Goal: Task Accomplishment & Management: Manage account settings

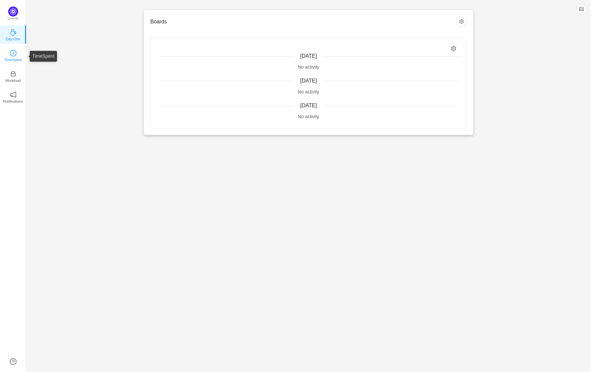
click at [15, 58] on p "TimeSpent" at bounding box center [13, 60] width 18 height 6
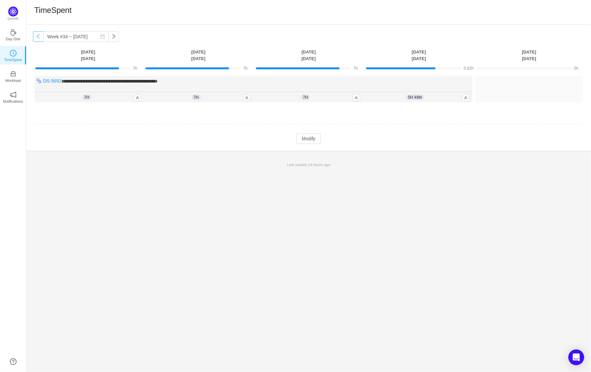
click at [41, 38] on button "button" at bounding box center [38, 36] width 11 height 11
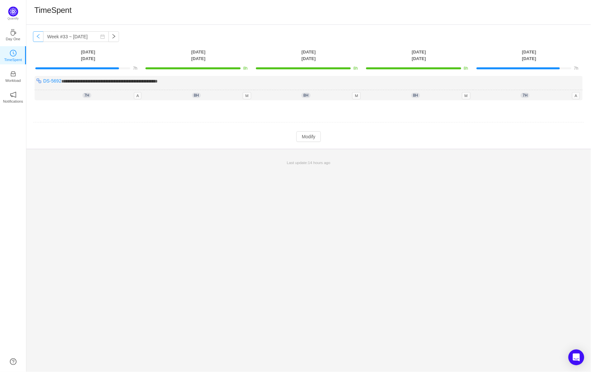
click at [38, 36] on button "button" at bounding box center [38, 36] width 11 height 11
click at [116, 36] on button "button" at bounding box center [114, 36] width 11 height 11
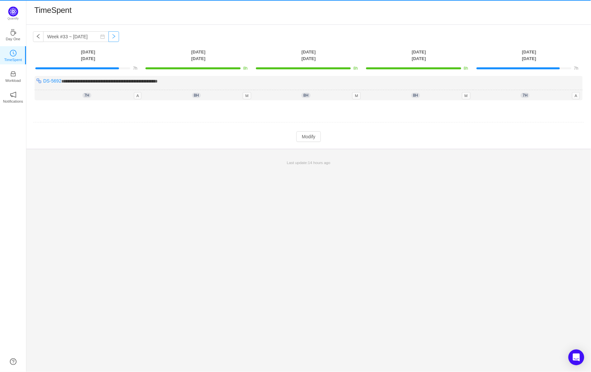
click at [116, 36] on button "button" at bounding box center [114, 36] width 11 height 11
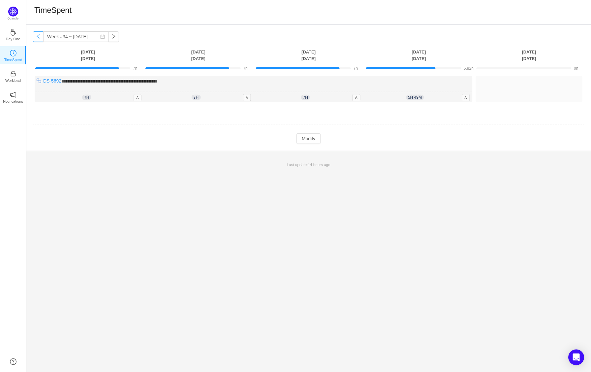
click at [39, 34] on button "button" at bounding box center [38, 36] width 11 height 11
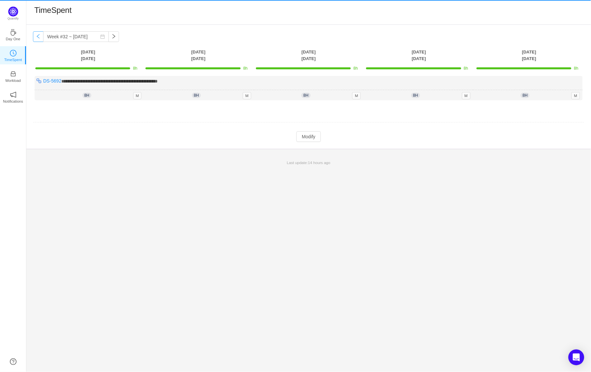
click at [39, 34] on button "button" at bounding box center [38, 36] width 11 height 11
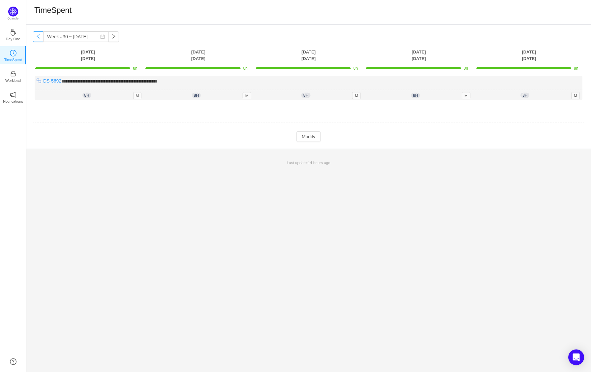
click at [39, 34] on button "button" at bounding box center [38, 36] width 11 height 11
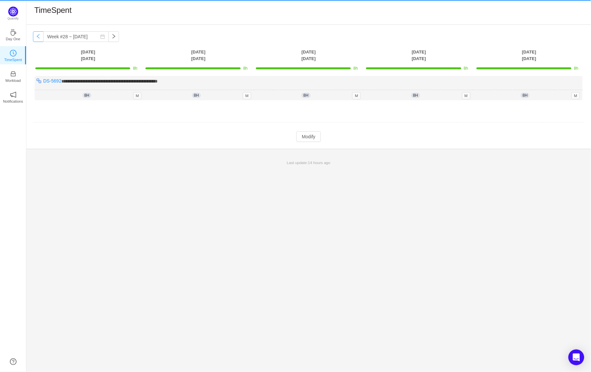
click at [39, 34] on button "button" at bounding box center [38, 36] width 11 height 11
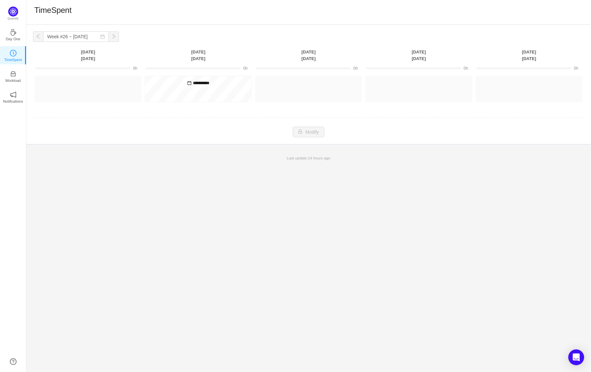
click at [39, 34] on button "button" at bounding box center [38, 36] width 11 height 11
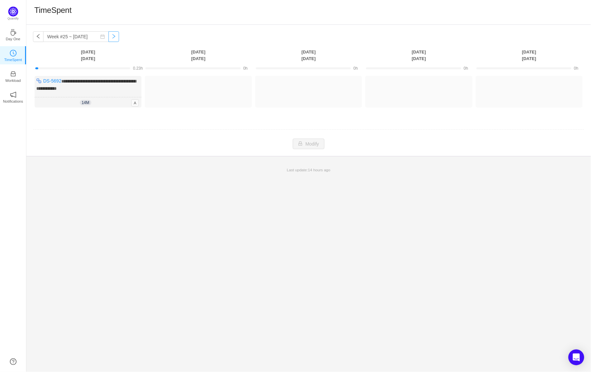
click at [115, 36] on button "button" at bounding box center [114, 36] width 11 height 11
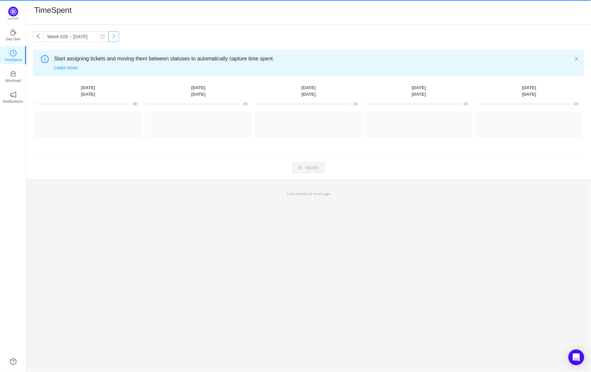
click at [115, 36] on button "button" at bounding box center [114, 36] width 11 height 11
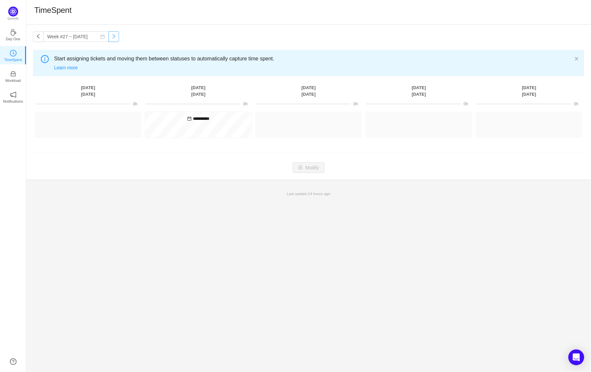
click at [115, 36] on button "button" at bounding box center [114, 36] width 11 height 11
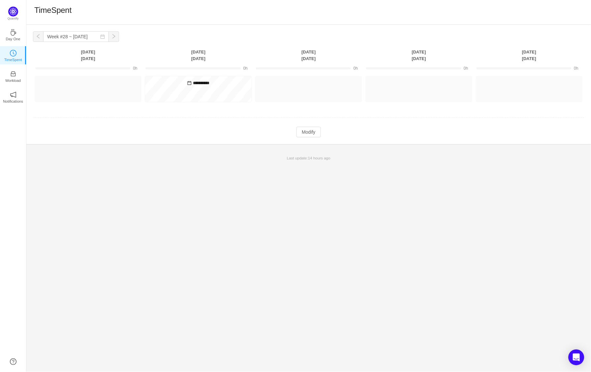
click at [115, 36] on button "button" at bounding box center [114, 36] width 11 height 11
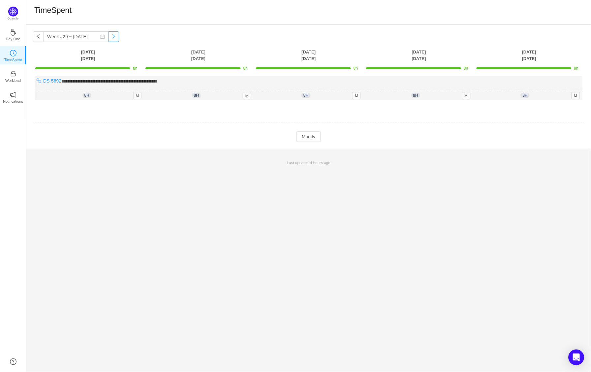
click at [115, 36] on button "button" at bounding box center [114, 36] width 11 height 11
click at [40, 32] on button "button" at bounding box center [38, 36] width 11 height 11
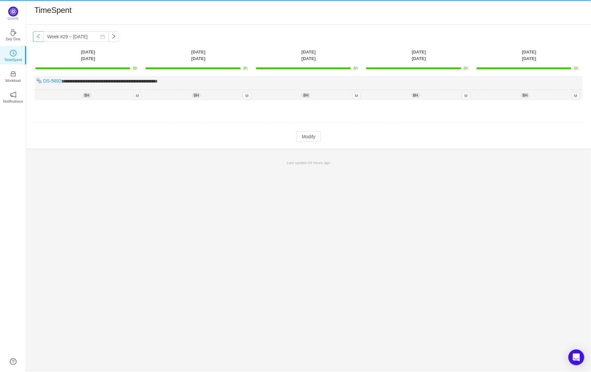
click at [40, 32] on button "button" at bounding box center [38, 36] width 11 height 11
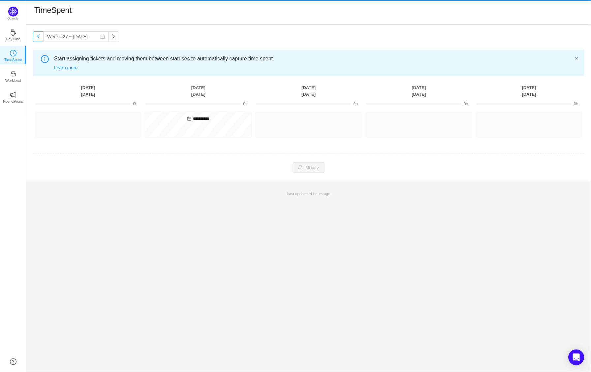
click at [40, 32] on button "button" at bounding box center [38, 36] width 11 height 11
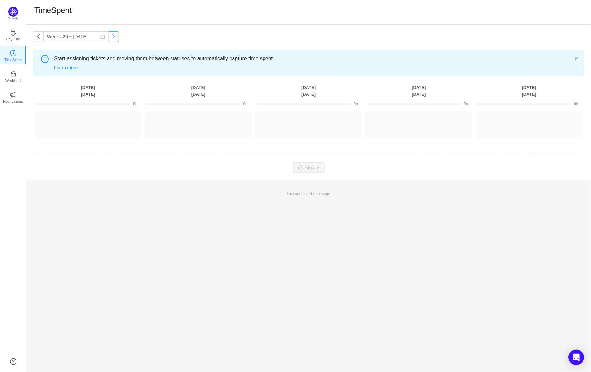
click at [114, 36] on button "button" at bounding box center [114, 36] width 11 height 11
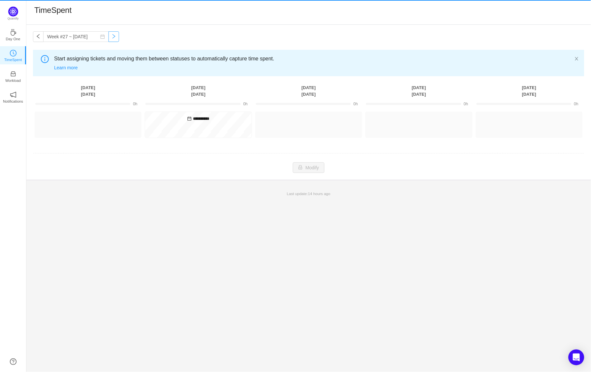
click at [114, 36] on button "button" at bounding box center [114, 36] width 11 height 11
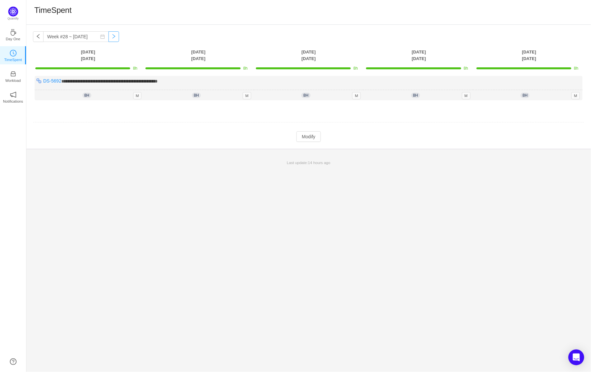
click at [114, 36] on button "button" at bounding box center [114, 36] width 11 height 11
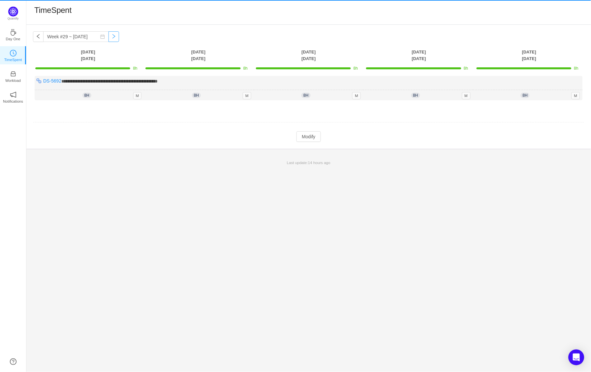
click at [114, 36] on button "button" at bounding box center [114, 36] width 11 height 11
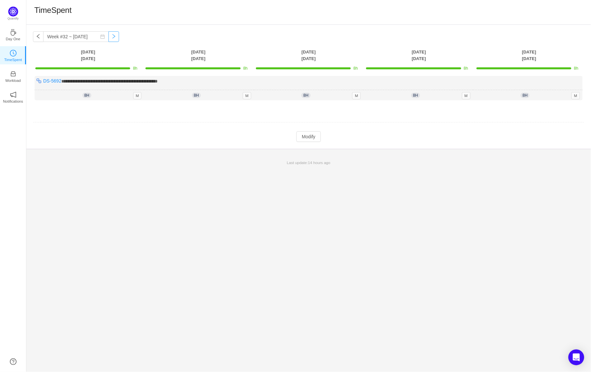
click at [114, 36] on button "button" at bounding box center [114, 36] width 11 height 11
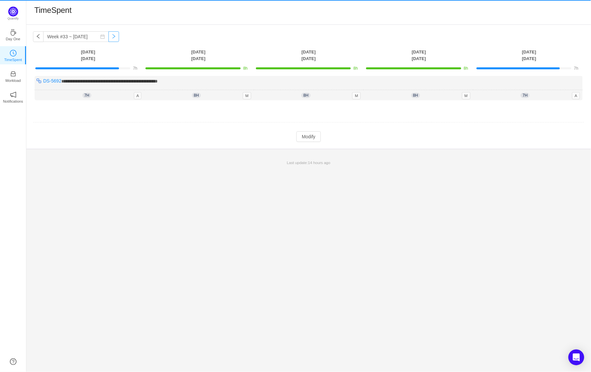
click at [114, 36] on button "button" at bounding box center [114, 36] width 11 height 11
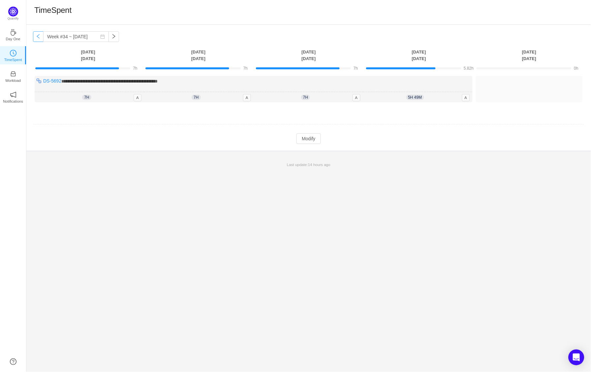
click at [41, 37] on button "button" at bounding box center [38, 36] width 11 height 11
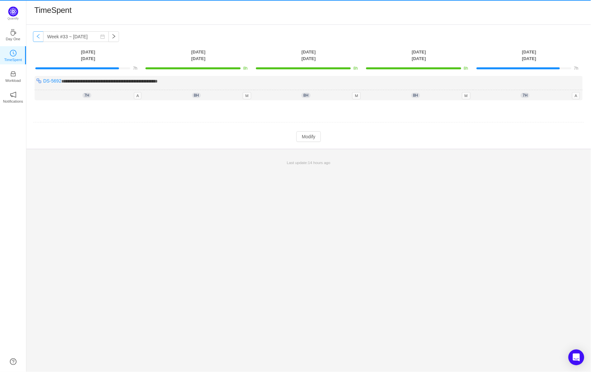
click at [41, 37] on button "button" at bounding box center [38, 36] width 11 height 11
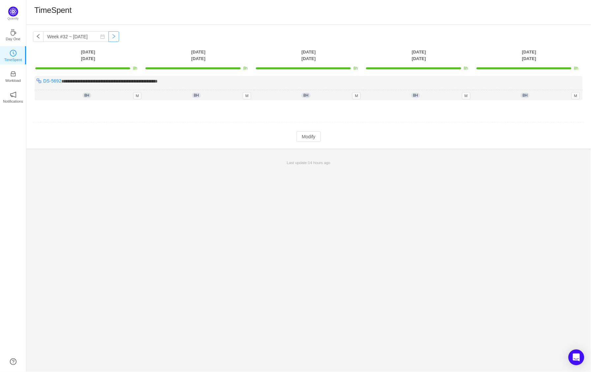
click at [115, 36] on button "button" at bounding box center [114, 36] width 11 height 11
type input "Week #33 ~ [DATE]"
click at [307, 136] on button "Modify" at bounding box center [308, 136] width 24 height 11
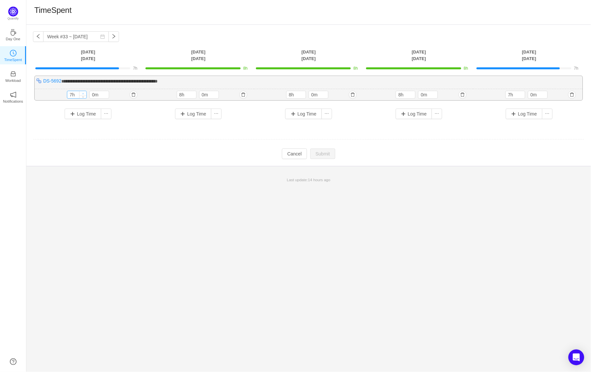
type input "8h"
click at [80, 91] on span "Increase Value" at bounding box center [82, 93] width 7 height 4
click at [517, 93] on input "7h" at bounding box center [515, 94] width 19 height 7
type input "8h"
click at [522, 91] on span "Increase Value" at bounding box center [521, 93] width 7 height 4
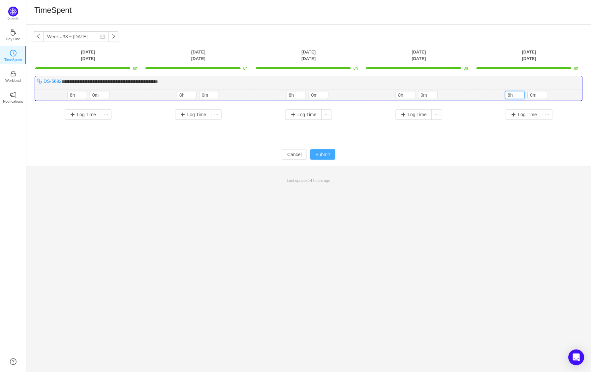
click at [326, 155] on button "Submit" at bounding box center [322, 154] width 25 height 11
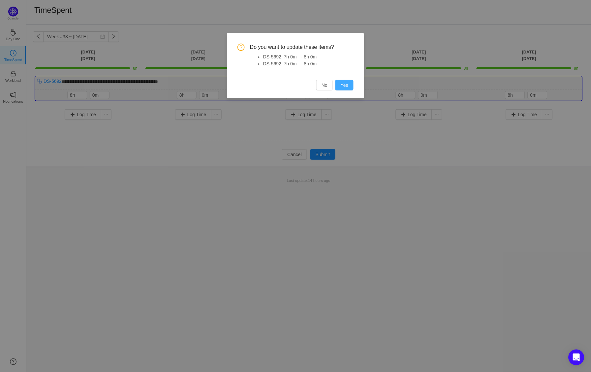
click at [346, 88] on button "Yes" at bounding box center [344, 85] width 18 height 11
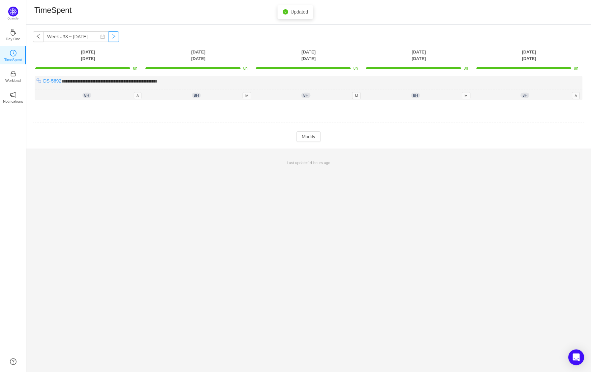
click at [115, 37] on button "button" at bounding box center [114, 36] width 11 height 11
type input "Week #34 ~ [DATE]"
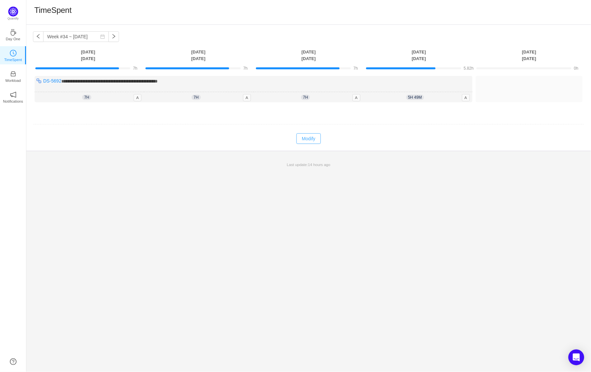
click at [303, 133] on button "Modify" at bounding box center [308, 138] width 24 height 11
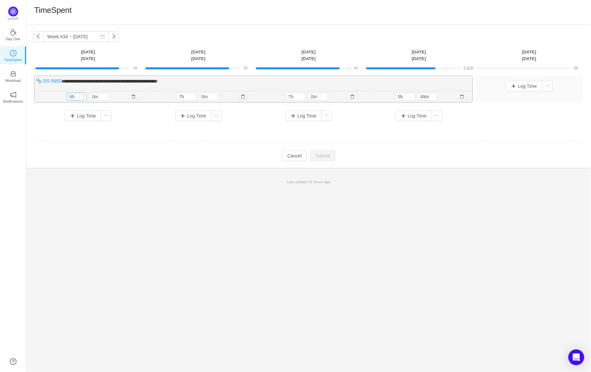
click at [84, 96] on span "Decrease Value" at bounding box center [82, 98] width 7 height 4
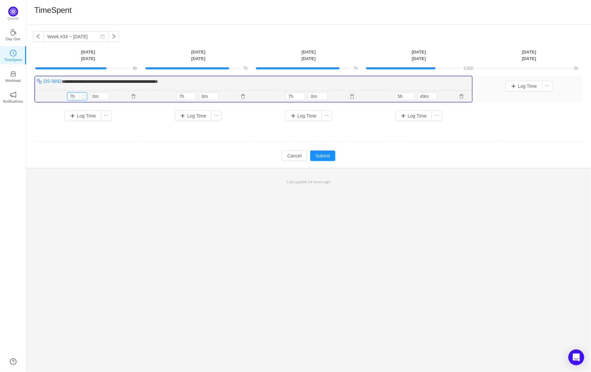
click at [83, 94] on icon "icon: up" at bounding box center [83, 95] width 2 height 2
type input "8h"
click at [83, 94] on icon "icon: up" at bounding box center [83, 95] width 2 height 2
type input "8h"
click at [194, 93] on span "Increase Value" at bounding box center [192, 95] width 7 height 4
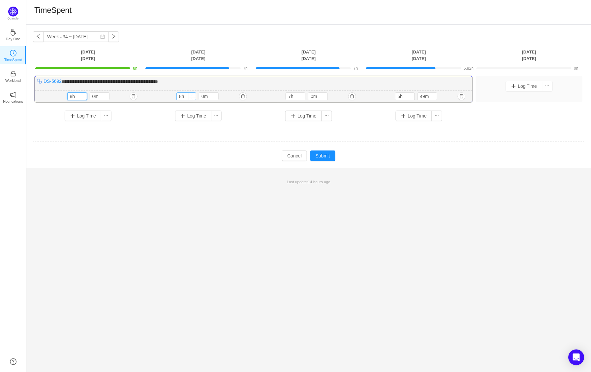
click at [194, 93] on span "Increase Value" at bounding box center [192, 95] width 7 height 4
type input "8h"
click at [301, 94] on icon "icon: up" at bounding box center [302, 95] width 2 height 2
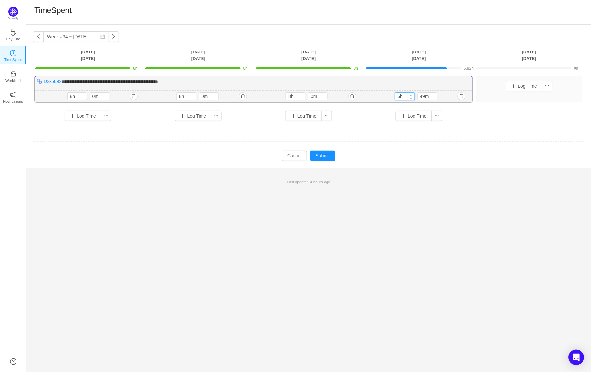
click at [413, 93] on span "Increase Value" at bounding box center [411, 95] width 7 height 4
type input "8h"
click at [413, 93] on span "Increase Value" at bounding box center [411, 95] width 7 height 4
click at [324, 155] on button "Submit" at bounding box center [322, 155] width 25 height 11
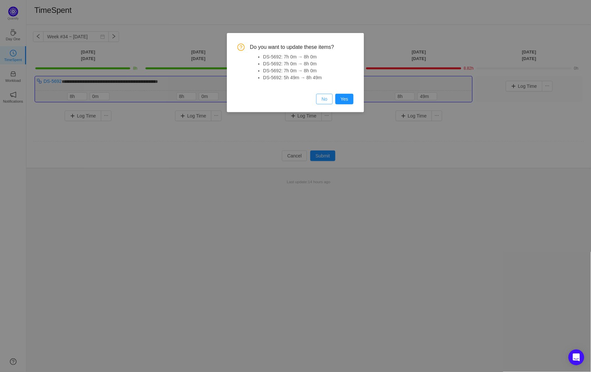
click at [320, 99] on button "No" at bounding box center [324, 99] width 16 height 11
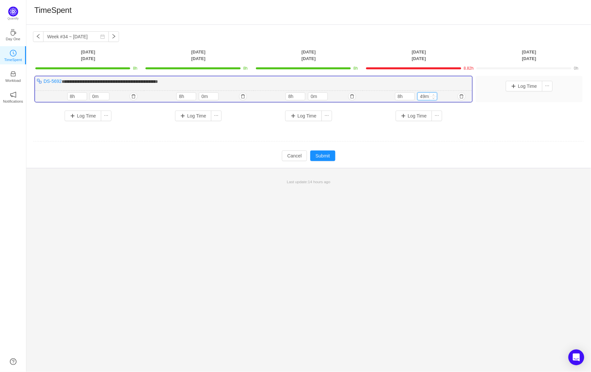
click at [420, 95] on input "49m" at bounding box center [427, 96] width 19 height 7
click at [425, 94] on input "49m" at bounding box center [427, 96] width 19 height 7
type input "0m"
click at [316, 154] on button "Submit" at bounding box center [322, 155] width 25 height 11
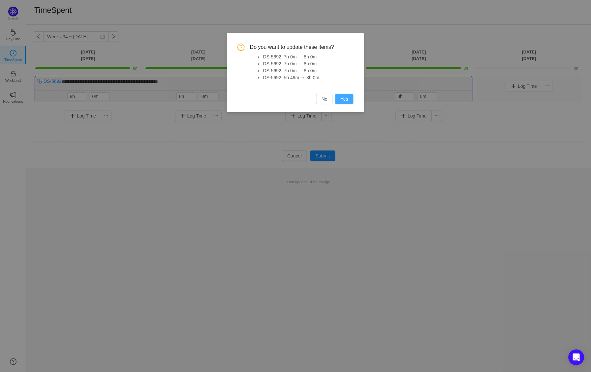
click at [350, 96] on button "Yes" at bounding box center [344, 99] width 18 height 11
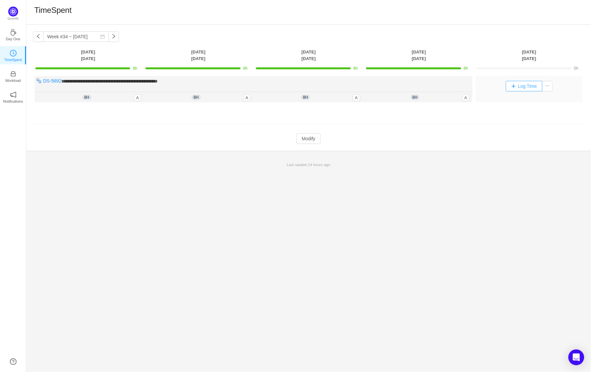
click at [521, 85] on button "Log Time" at bounding box center [524, 86] width 37 height 11
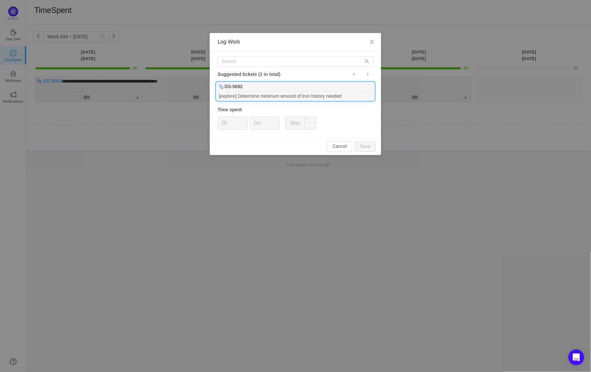
click at [267, 89] on div "DS-5692" at bounding box center [295, 86] width 158 height 9
type input "8h"
click at [363, 144] on button "Save" at bounding box center [365, 146] width 21 height 11
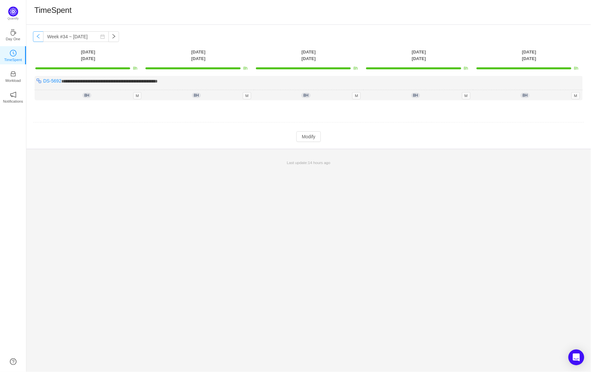
click at [38, 37] on button "button" at bounding box center [38, 36] width 11 height 11
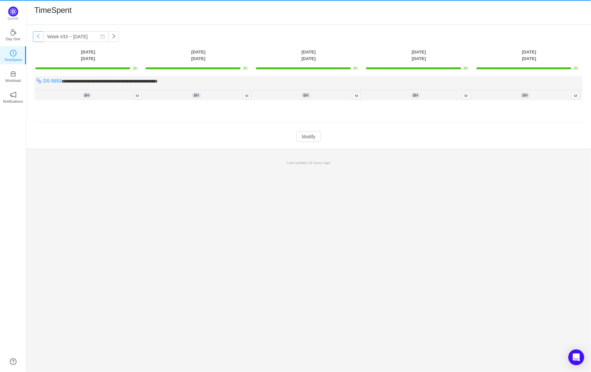
click at [38, 37] on button "button" at bounding box center [38, 36] width 11 height 11
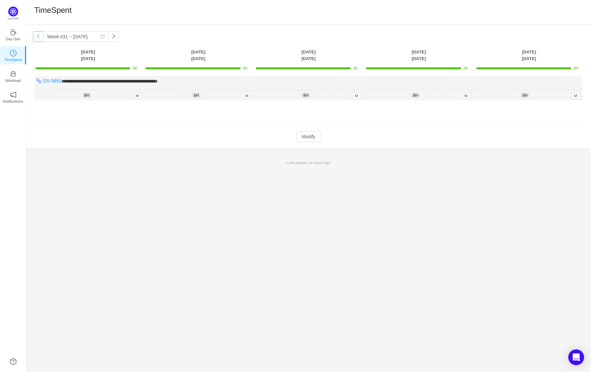
click at [38, 37] on button "button" at bounding box center [38, 36] width 11 height 11
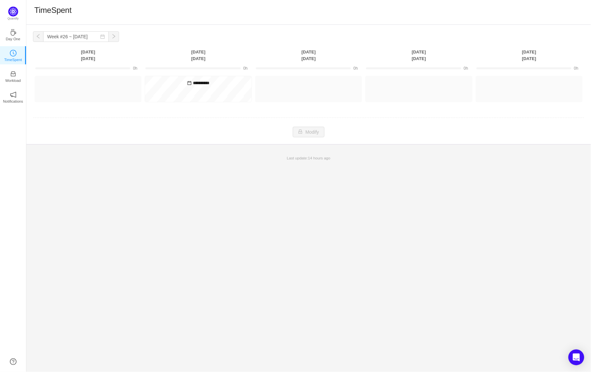
click at [38, 37] on button "button" at bounding box center [38, 36] width 11 height 11
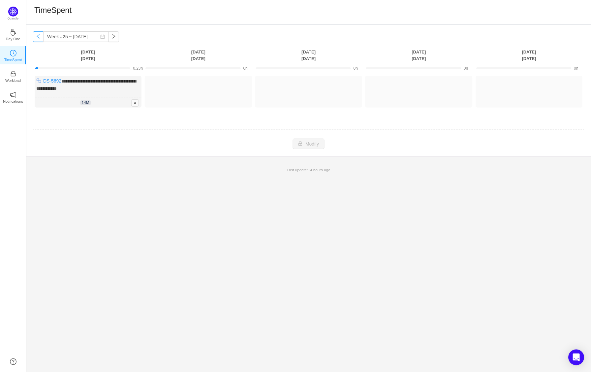
click at [38, 37] on button "button" at bounding box center [38, 36] width 11 height 11
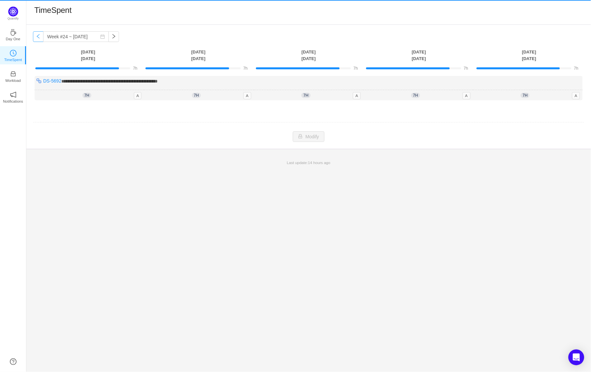
click at [38, 37] on button "button" at bounding box center [38, 36] width 11 height 11
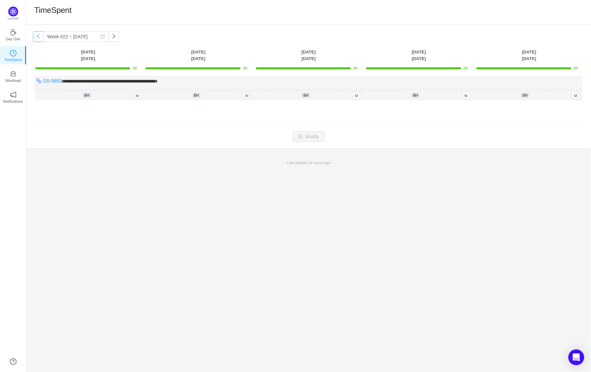
click at [38, 37] on button "button" at bounding box center [38, 36] width 11 height 11
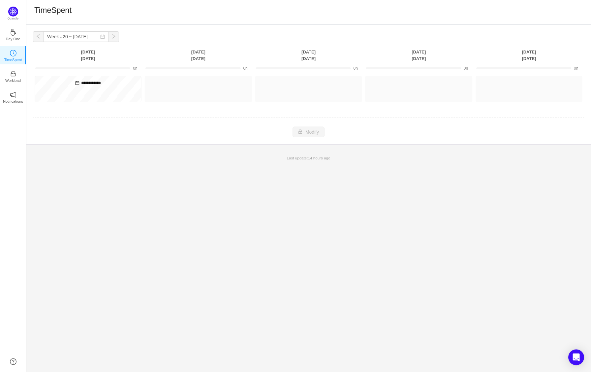
click at [38, 37] on button "button" at bounding box center [38, 36] width 11 height 11
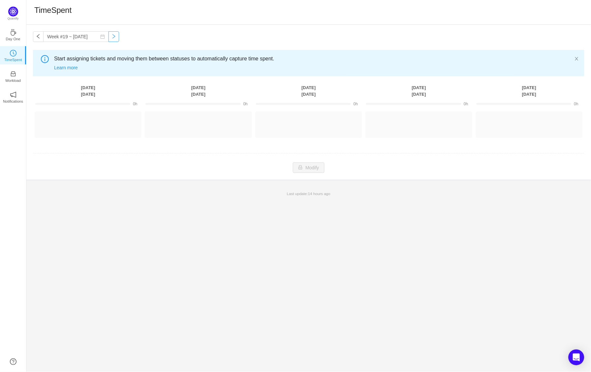
click at [116, 31] on button "button" at bounding box center [114, 36] width 11 height 11
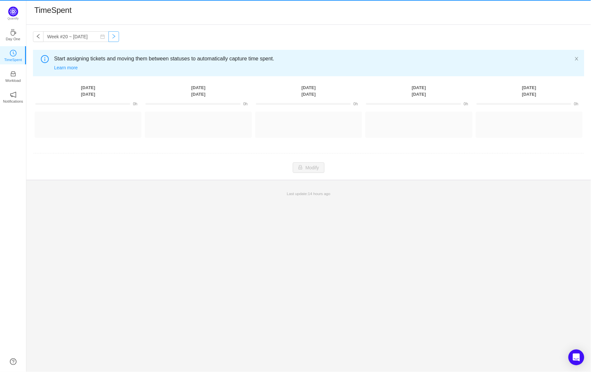
click at [116, 35] on button "button" at bounding box center [114, 36] width 11 height 11
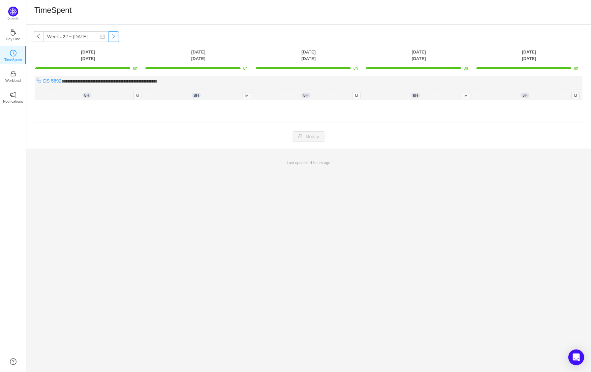
click at [116, 35] on button "button" at bounding box center [114, 36] width 11 height 11
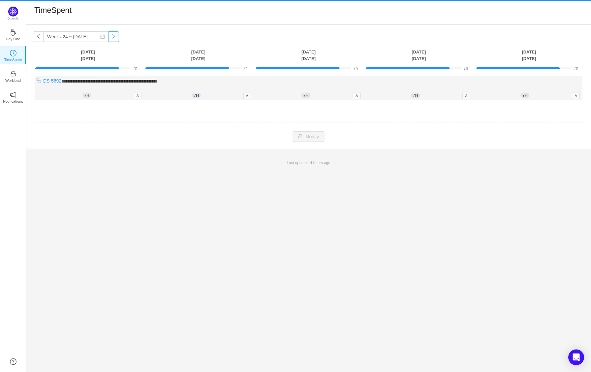
click at [116, 35] on button "button" at bounding box center [114, 36] width 11 height 11
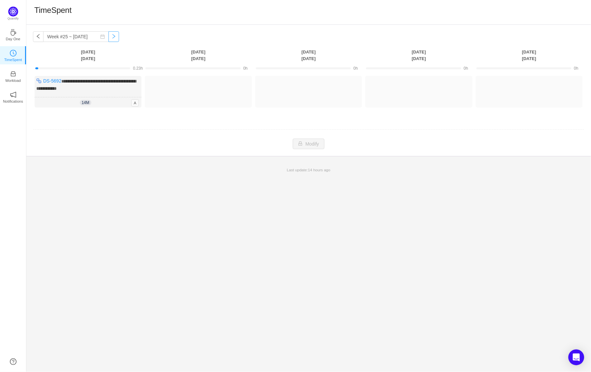
click at [116, 35] on button "button" at bounding box center [114, 36] width 11 height 11
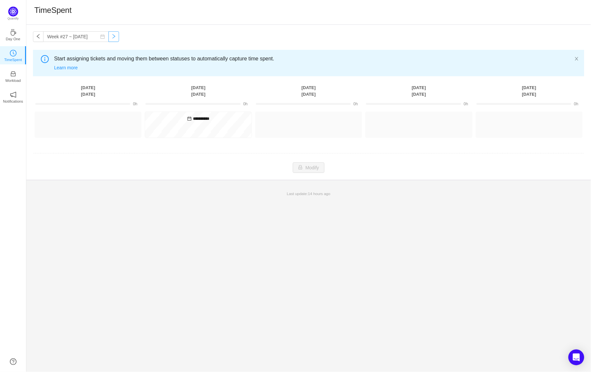
click at [116, 35] on button "button" at bounding box center [114, 36] width 11 height 11
type input "Week #28 ~ [DATE]"
